Goal: Find specific page/section: Locate a particular part of the current website

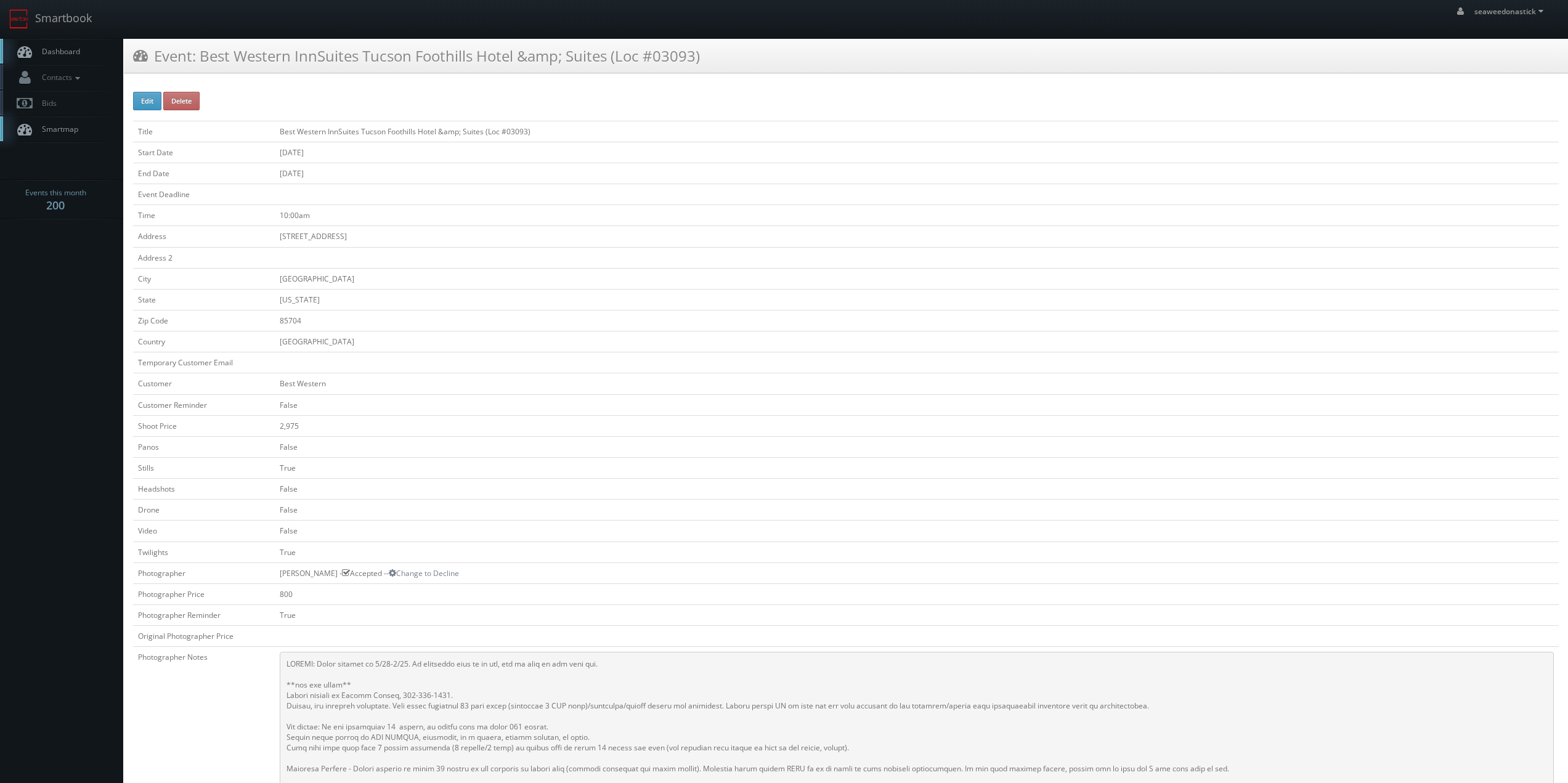
click at [54, 51] on span "Dashboard" at bounding box center [58, 51] width 44 height 10
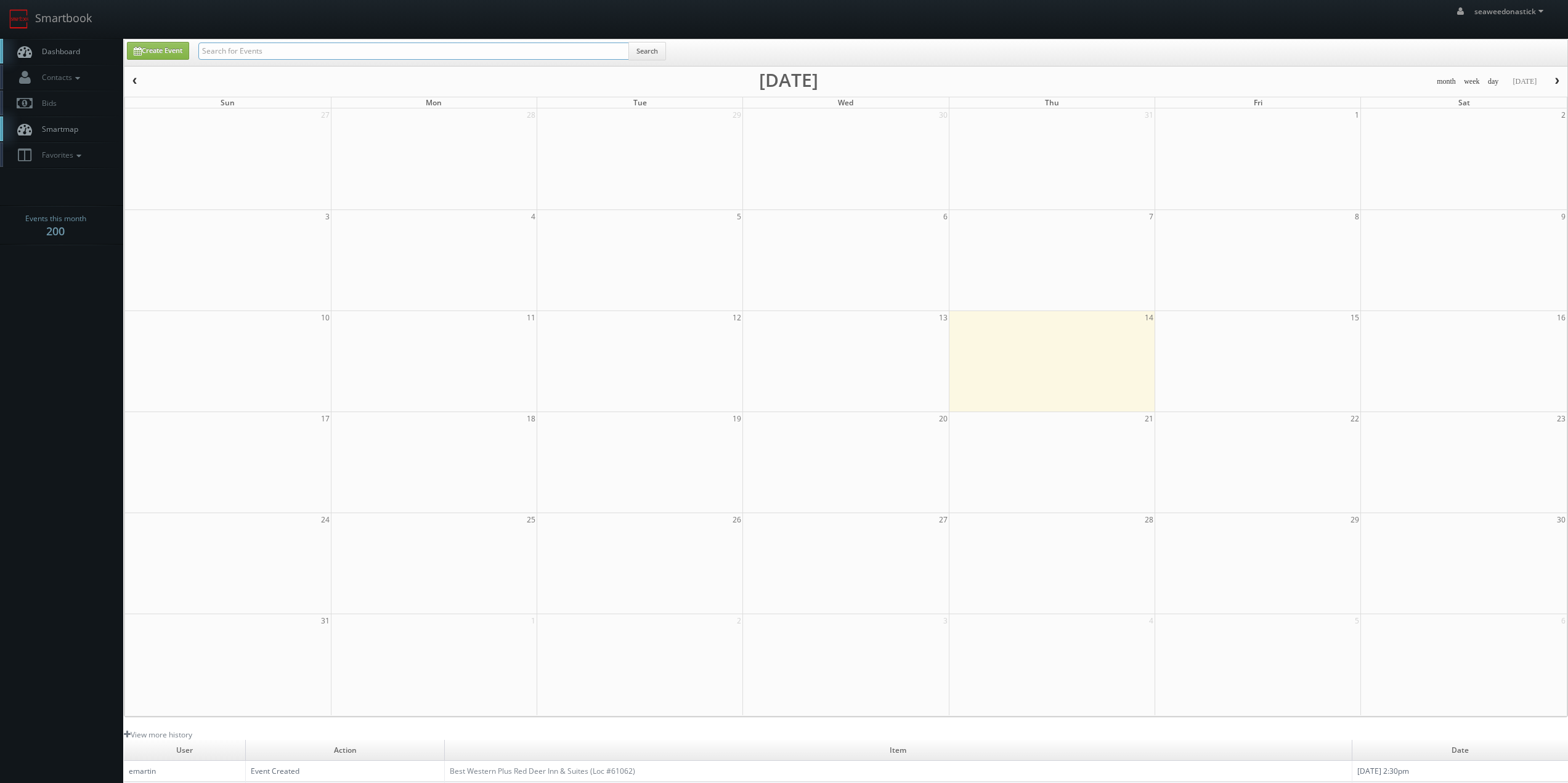
click at [279, 50] on input "text" at bounding box center [414, 51] width 430 height 17
paste input "([DATE]) GA517 Direct Sale The [PERSON_NAME][GEOGRAPHIC_DATA], Ascend Hotel Col…"
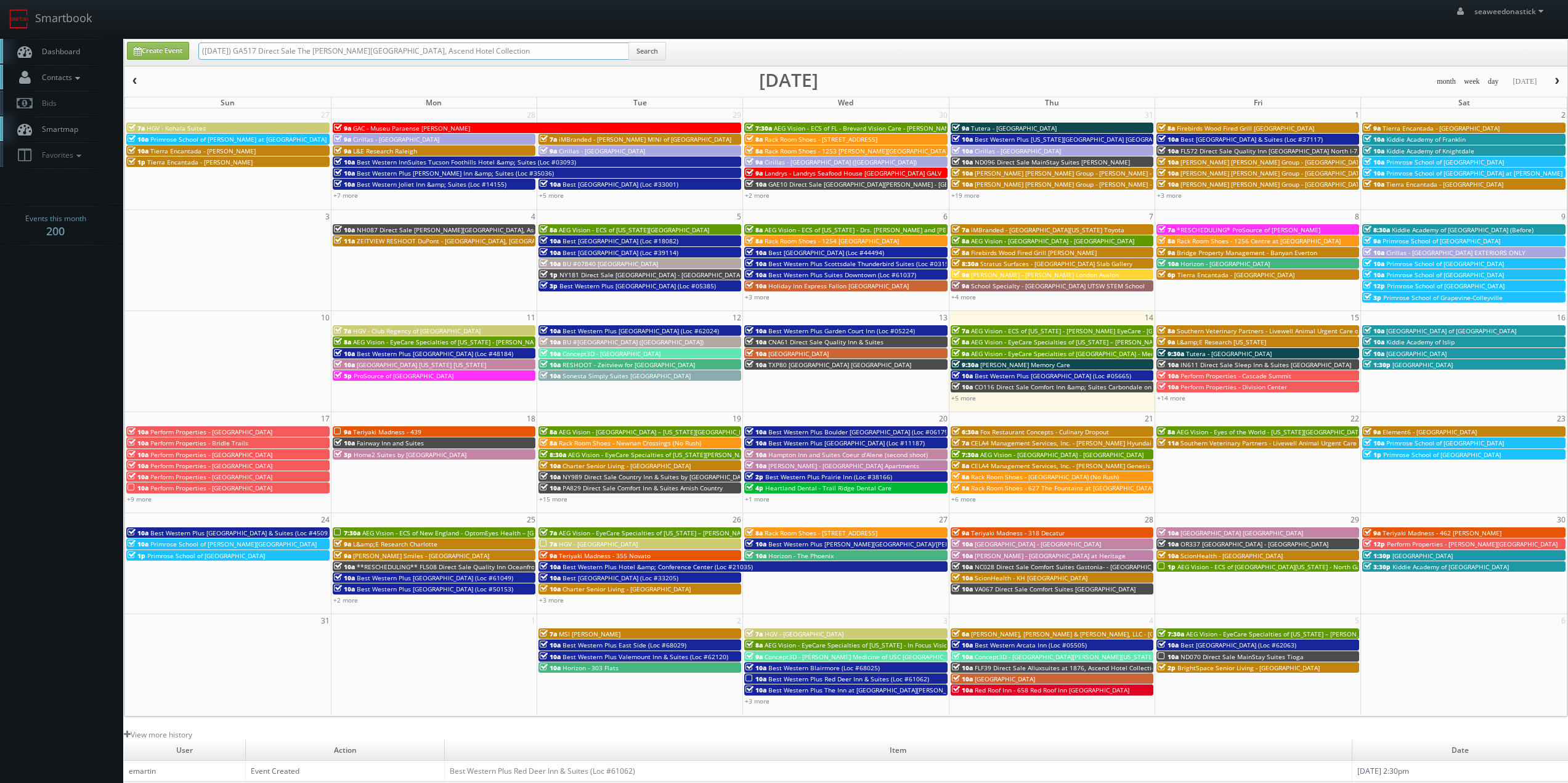
drag, startPoint x: 242, startPoint y: 53, endPoint x: 120, endPoint y: 67, distance: 122.8
click at [120, 67] on body "Smartbook Toggle Side Navigation Toggle Top Navigation seaweedonastick seaweedo…" at bounding box center [784, 485] width 1568 height 970
type input "GA517 Direct Sale The [PERSON_NAME][GEOGRAPHIC_DATA], Ascend Hotel Collection"
click at [653, 51] on button "Search" at bounding box center [647, 51] width 38 height 18
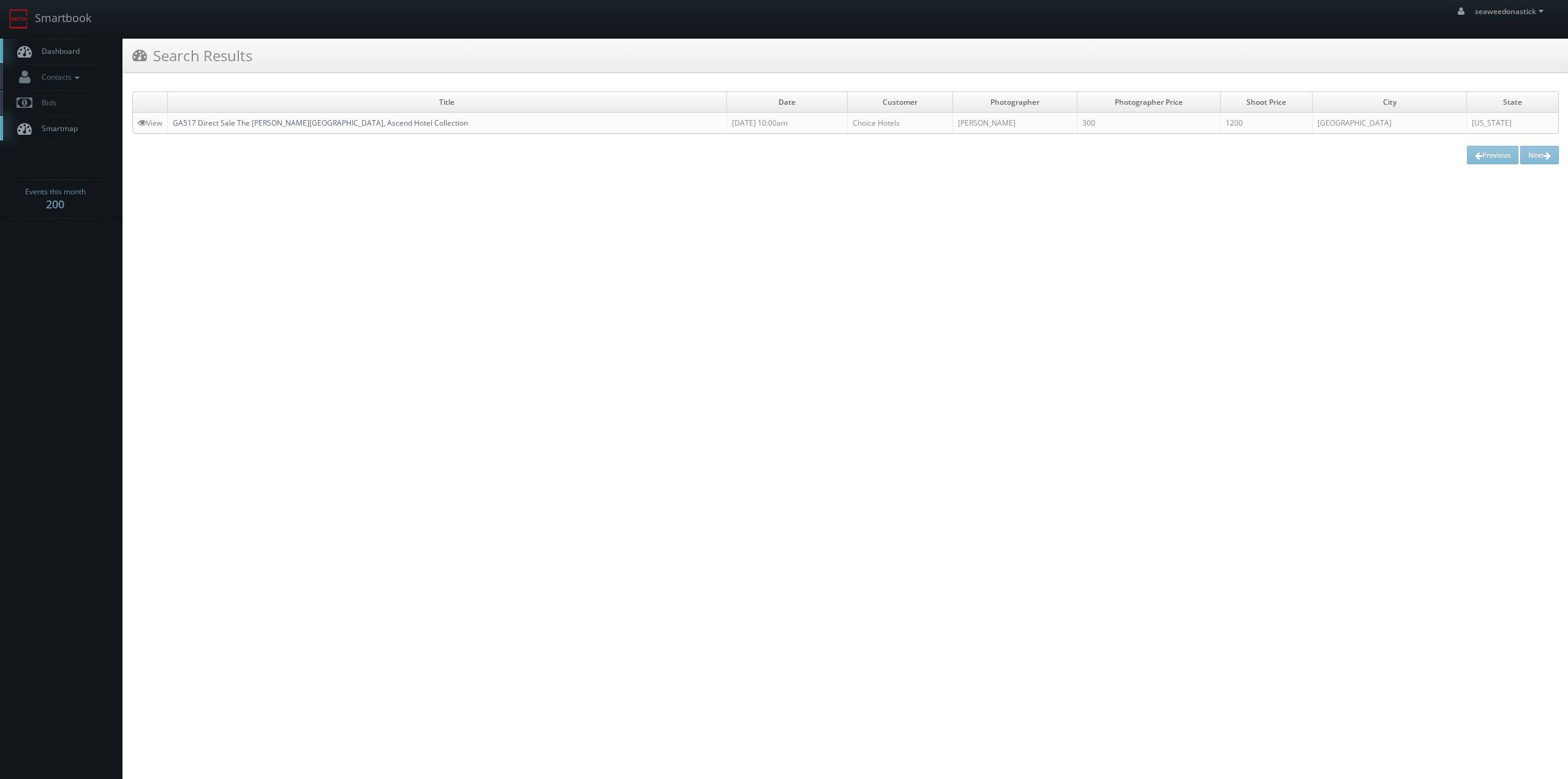
click at [211, 127] on link "GA517 Direct Sale The [PERSON_NAME][GEOGRAPHIC_DATA], Ascend Hotel Collection" at bounding box center [320, 123] width 295 height 10
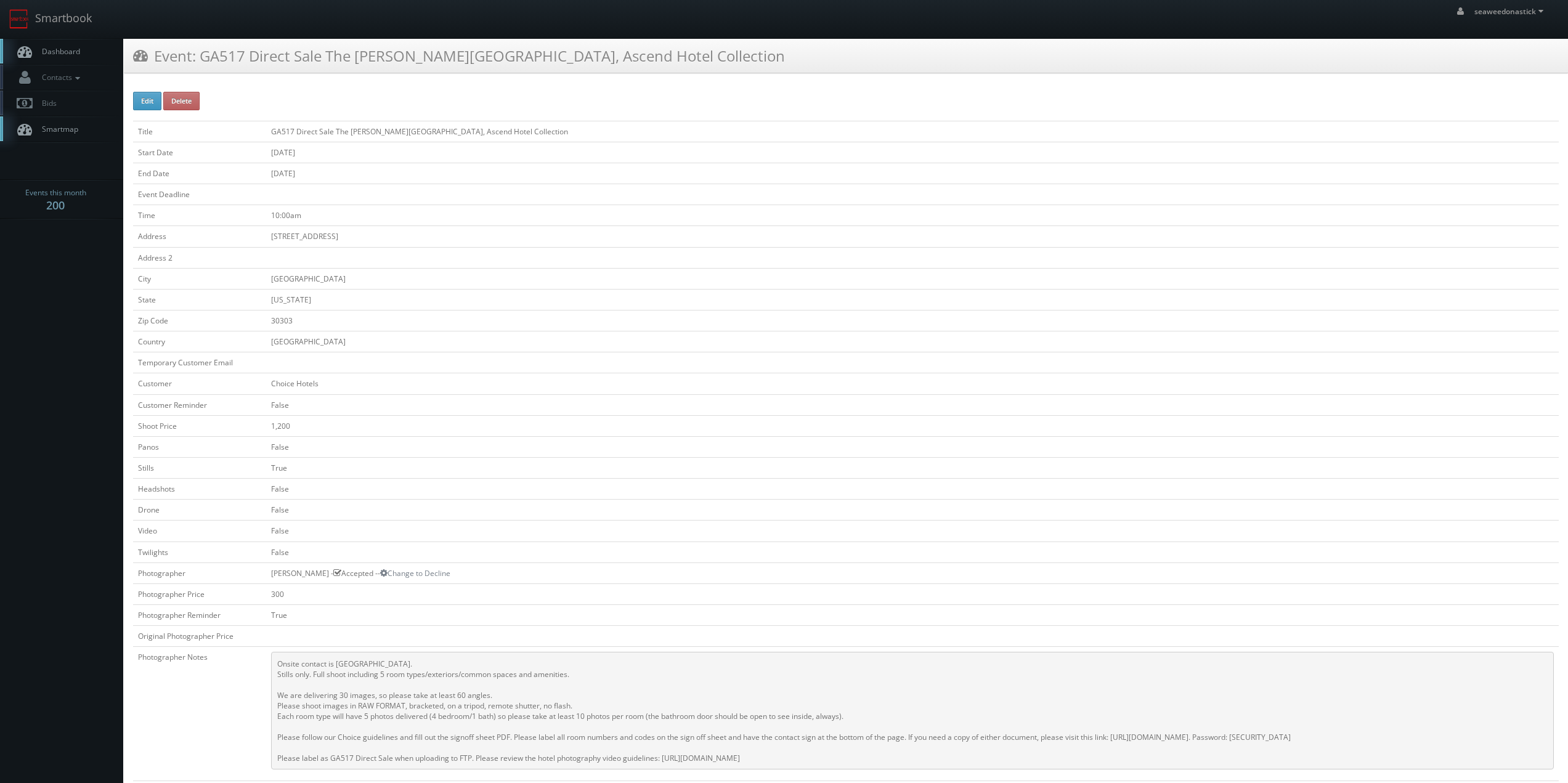
scroll to position [123, 0]
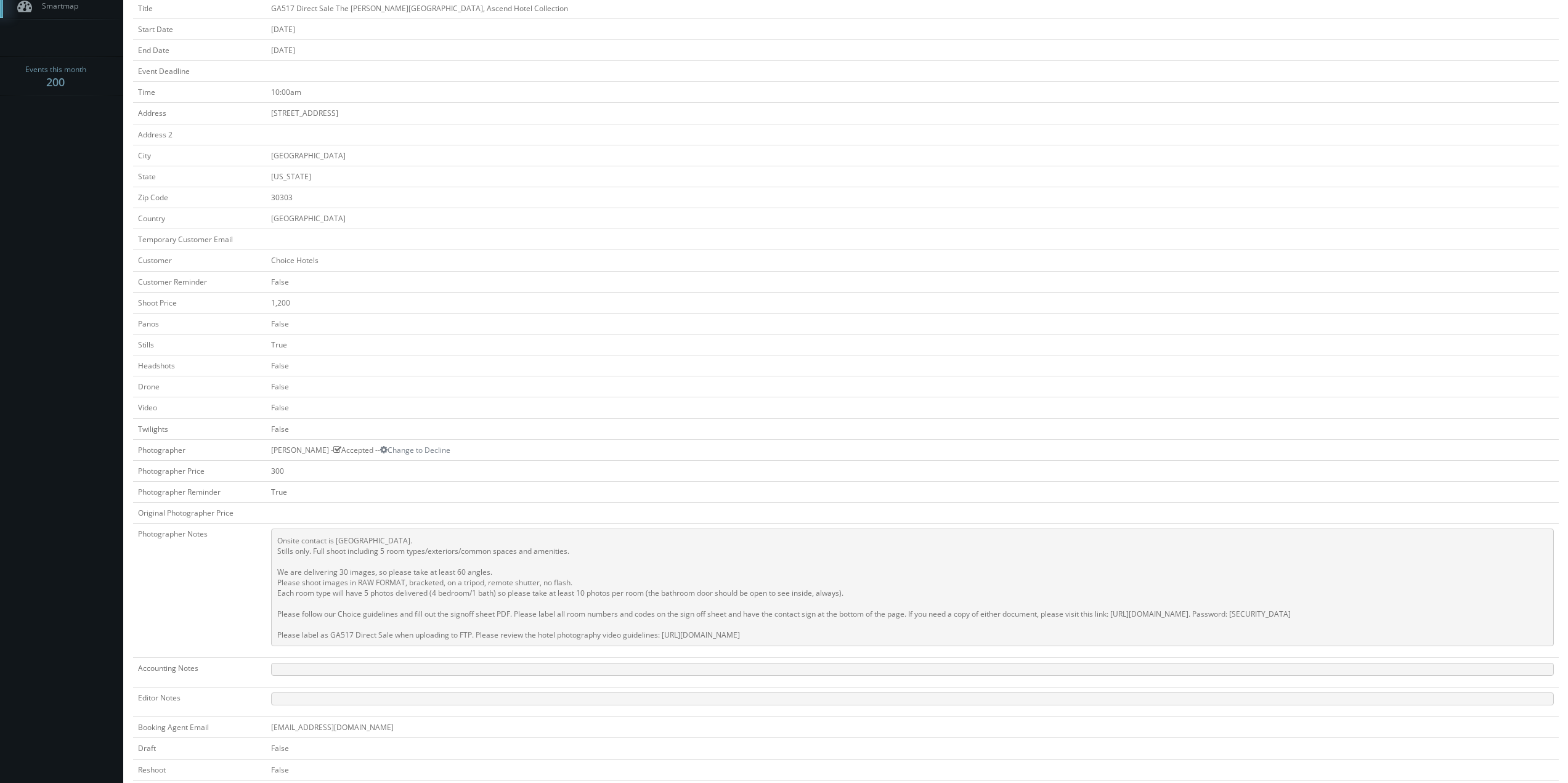
click at [598, 317] on td "False" at bounding box center [913, 323] width 1292 height 21
